Goal: Task Accomplishment & Management: Manage account settings

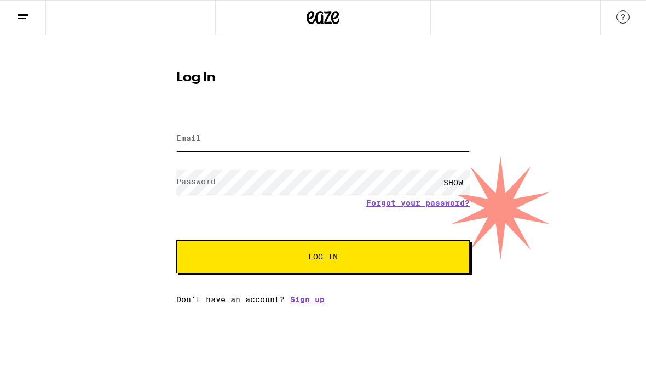
type input "[EMAIL_ADDRESS][DOMAIN_NAME]"
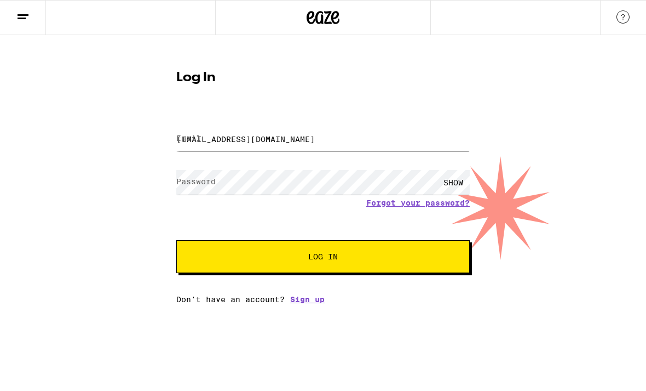
click at [323, 258] on button "Log In" at bounding box center [323, 256] width 294 height 33
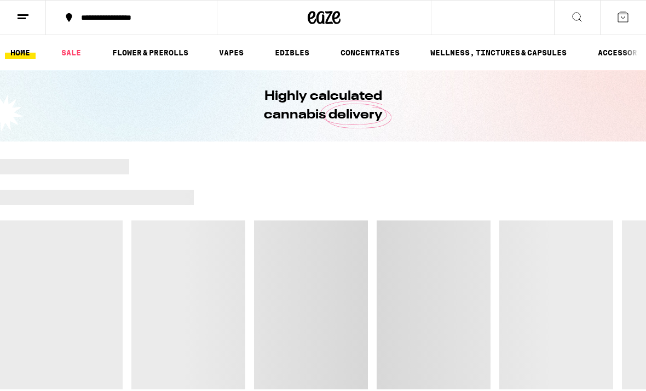
click at [419, 250] on div at bounding box center [323, 274] width 646 height 230
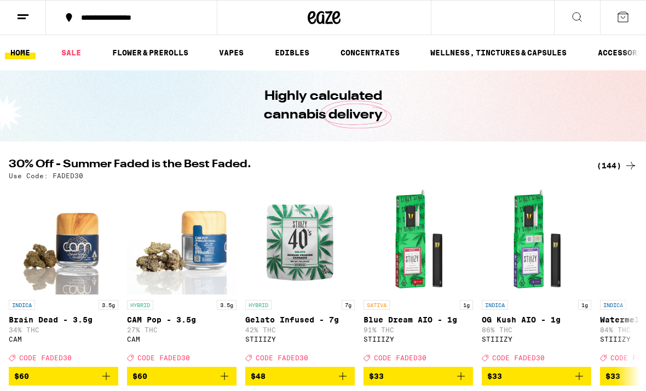
click at [19, 11] on icon at bounding box center [22, 16] width 13 height 13
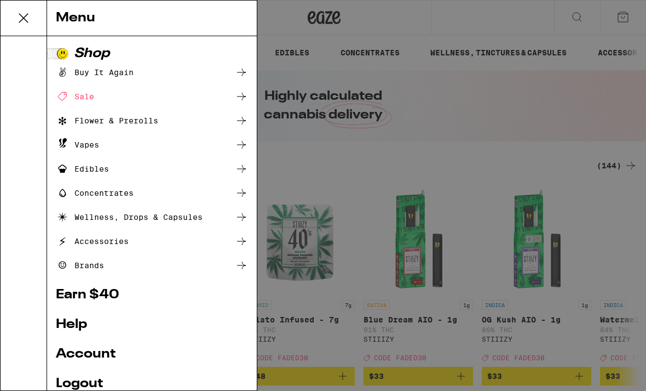
click at [47, 11] on div "Menu" at bounding box center [152, 19] width 210 height 36
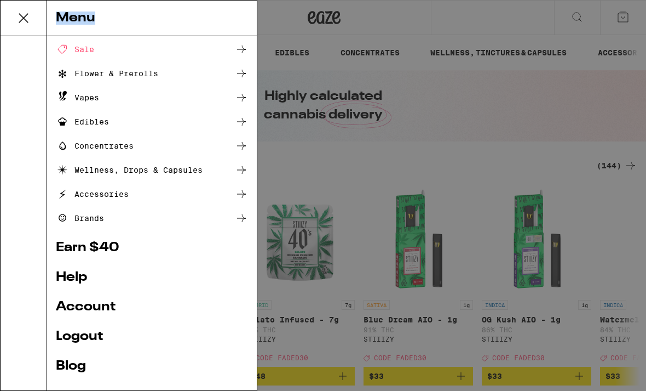
scroll to position [81, 0]
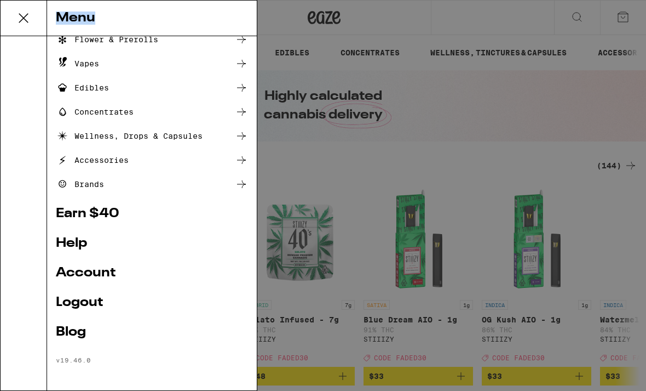
click at [91, 265] on ul "Shop Buy It Again Sale Flower & Prerolls Vapes Edibles Concentrates Wellness, D…" at bounding box center [152, 165] width 192 height 398
click at [87, 270] on link "Account" at bounding box center [152, 272] width 192 height 13
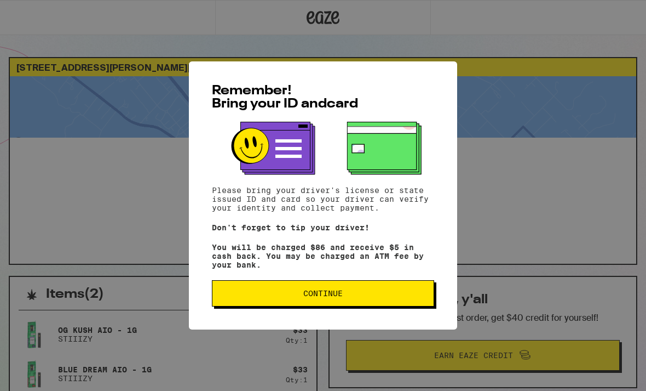
click at [318, 292] on button "Continue" at bounding box center [323, 293] width 222 height 26
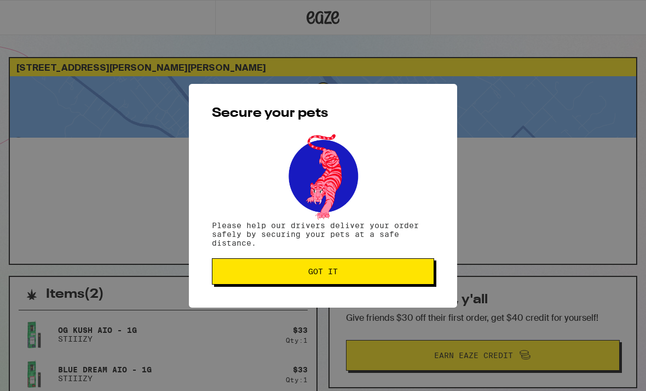
click at [325, 284] on button "Got it" at bounding box center [323, 271] width 222 height 26
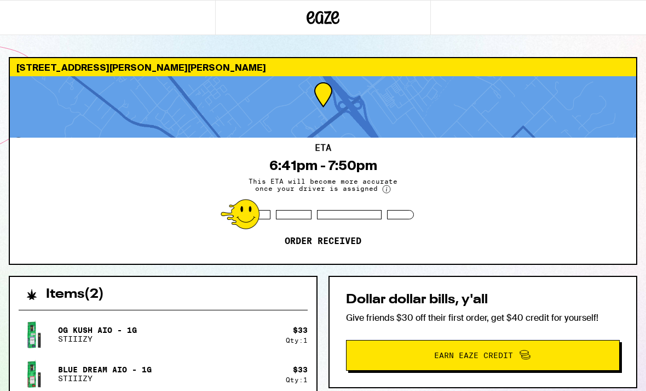
click at [325, 286] on div "Secure your pets Please help our drivers deliver your order safely by securing …" at bounding box center [323, 195] width 646 height 391
